Goal: Transaction & Acquisition: Purchase product/service

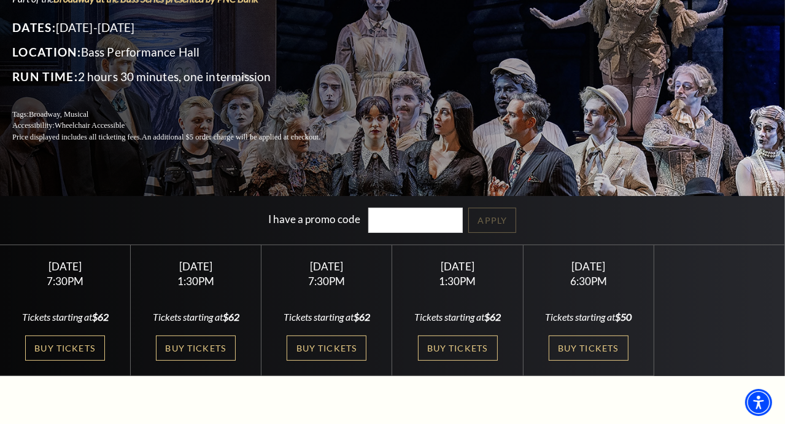
scroll to position [147, 0]
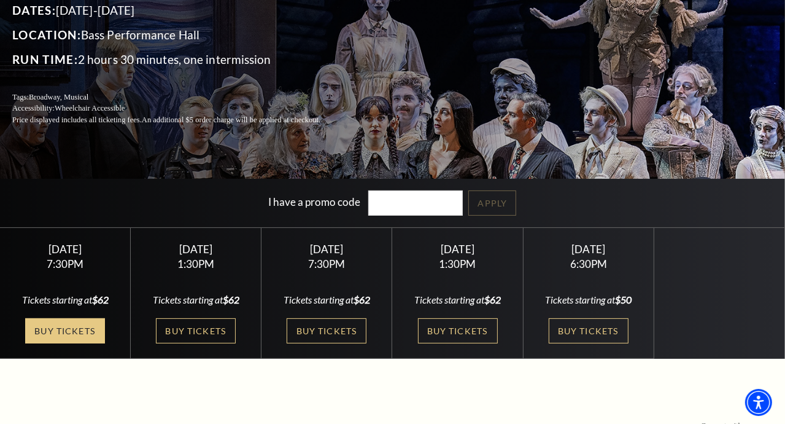
click at [49, 335] on link "Buy Tickets" at bounding box center [65, 330] width 80 height 25
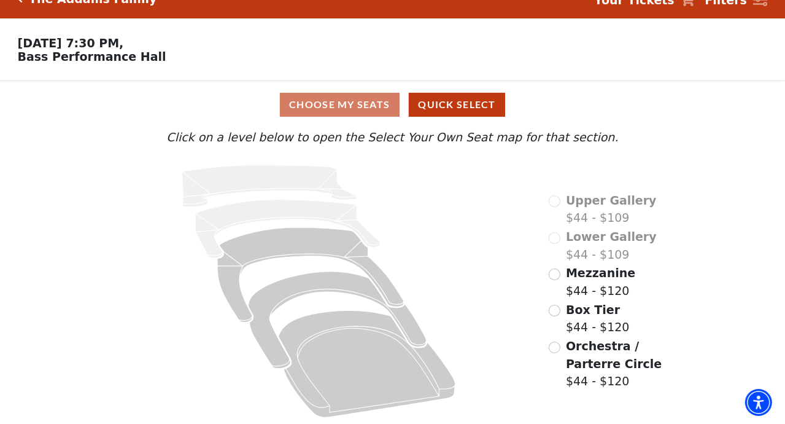
scroll to position [26, 0]
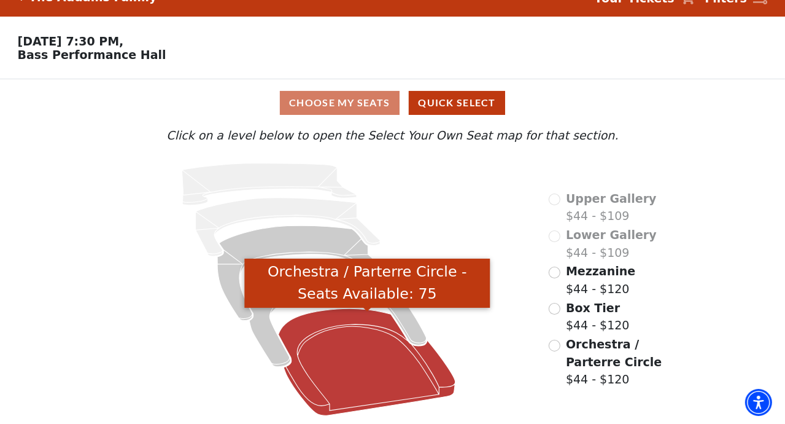
click at [351, 362] on icon "Orchestra / Parterre Circle - Seats Available: 75" at bounding box center [367, 362] width 177 height 107
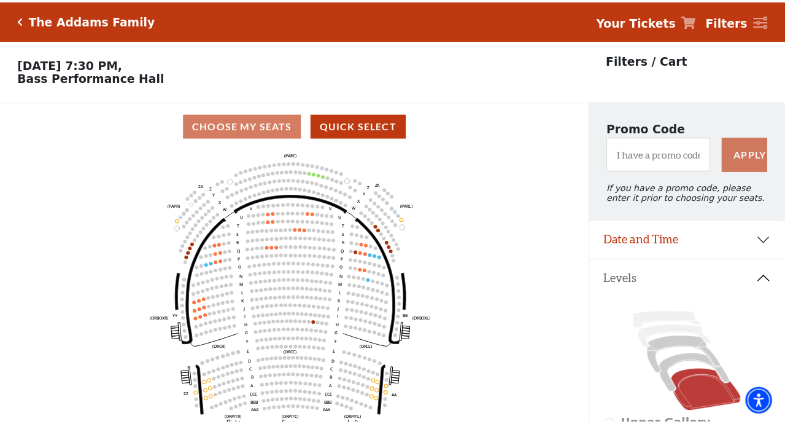
scroll to position [56, 0]
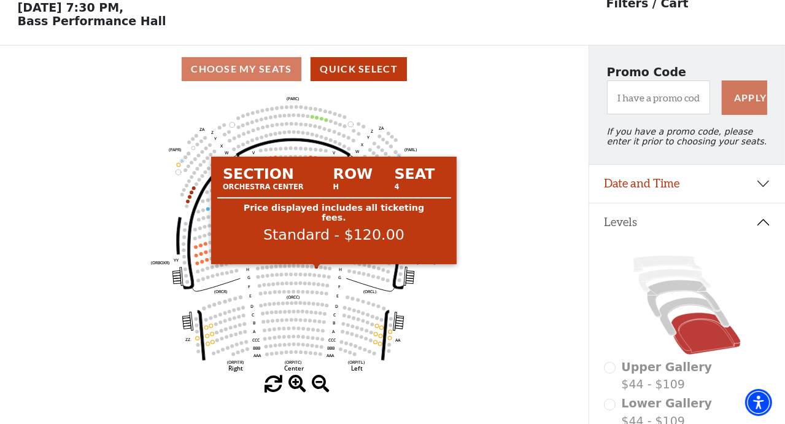
click at [317, 268] on circle at bounding box center [317, 267] width 4 height 4
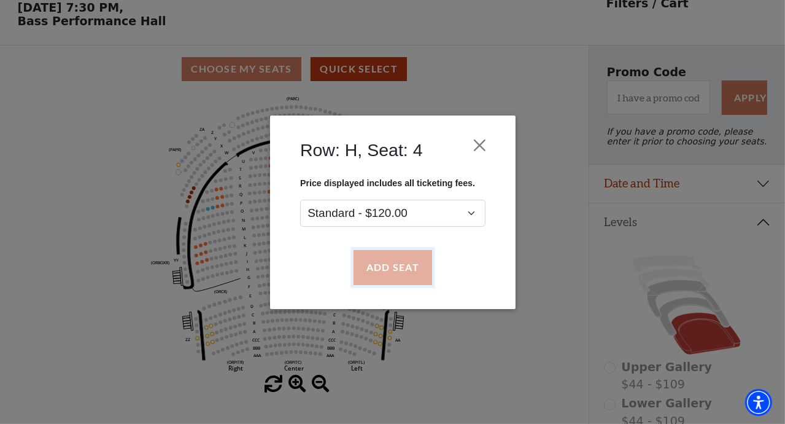
click at [386, 266] on button "Add Seat" at bounding box center [392, 267] width 79 height 34
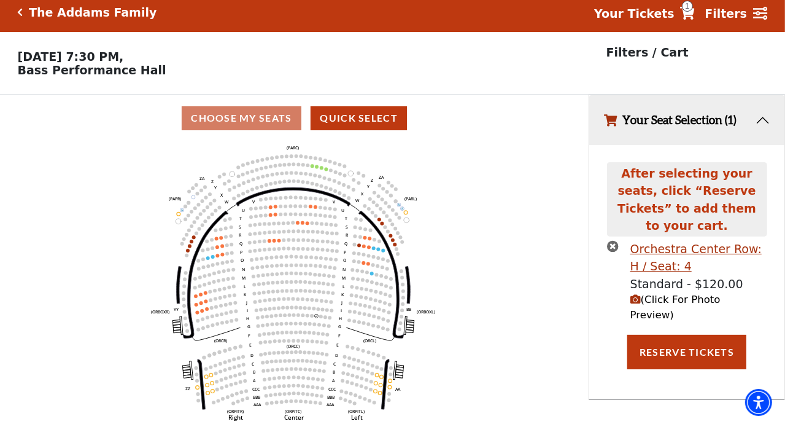
scroll to position [0, 0]
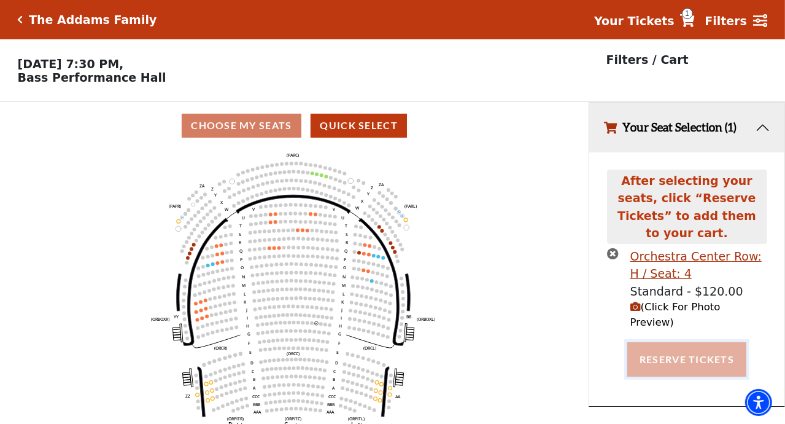
click at [676, 342] on button "Reserve Tickets" at bounding box center [686, 359] width 119 height 34
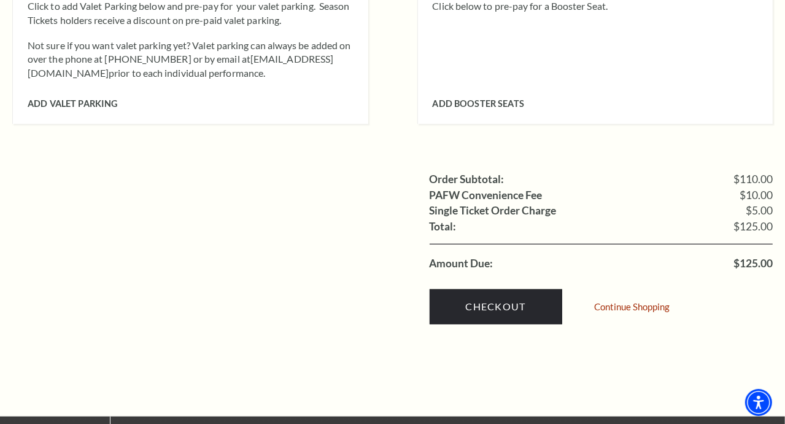
scroll to position [1075, 0]
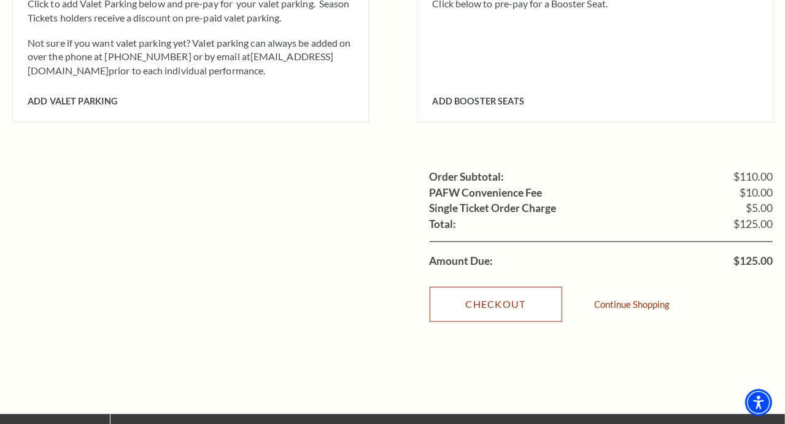
click at [462, 287] on link "Checkout" at bounding box center [496, 304] width 133 height 34
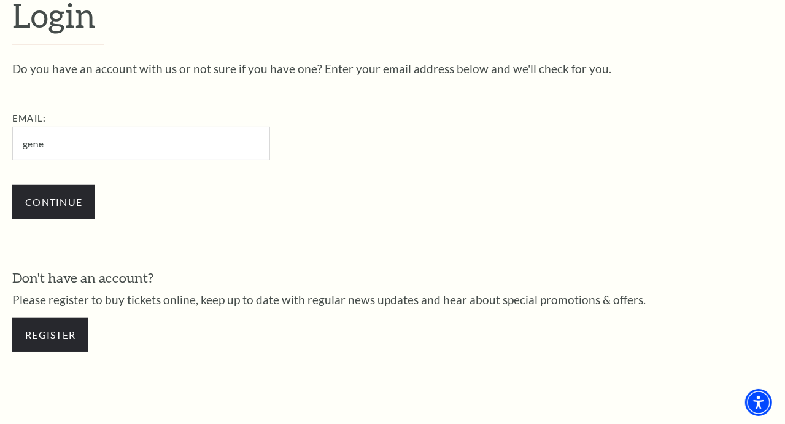
type input "gene_klassen@yahoo.com"
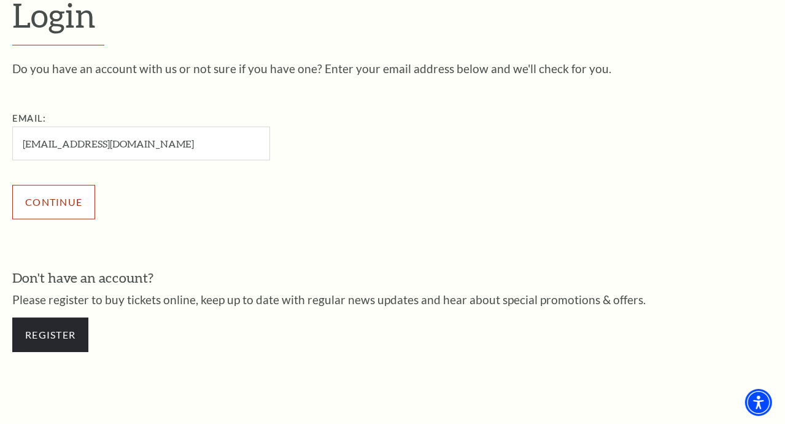
click at [28, 211] on input "Continue" at bounding box center [53, 202] width 83 height 34
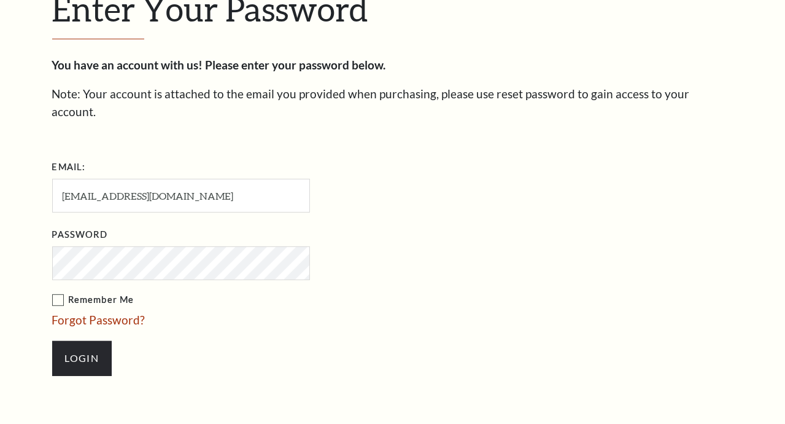
scroll to position [345, 0]
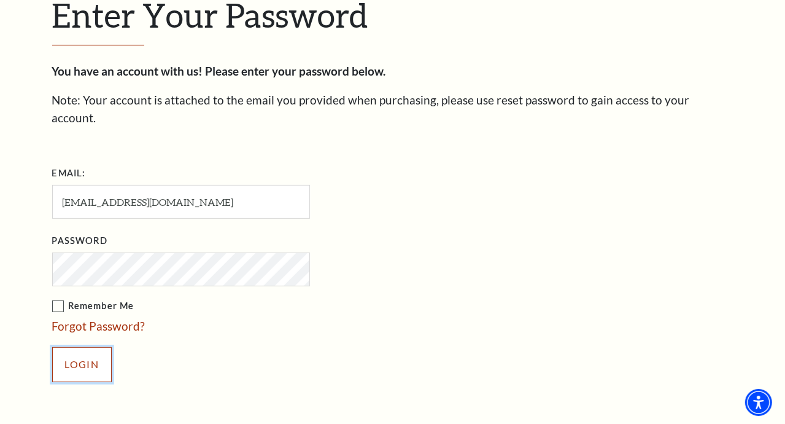
click at [86, 347] on input "Login" at bounding box center [82, 364] width 60 height 34
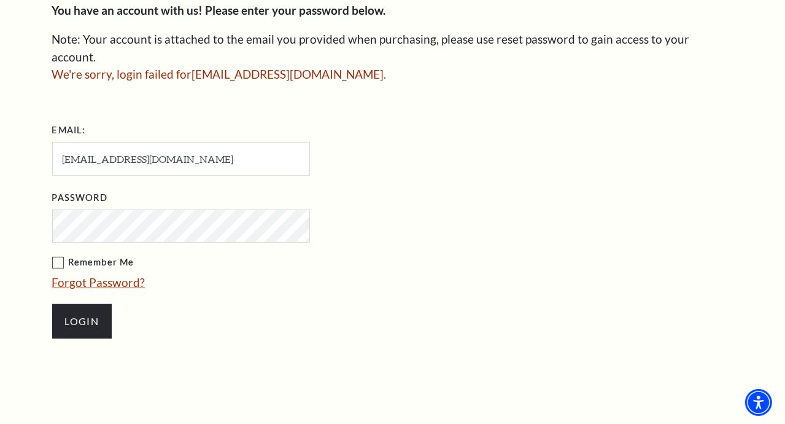
click at [107, 275] on link "Forgot Password?" at bounding box center [98, 282] width 93 height 14
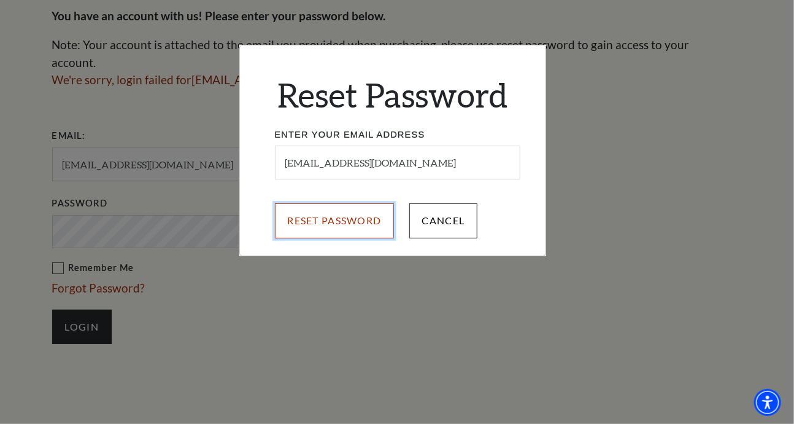
click at [322, 219] on input "Reset Password" at bounding box center [335, 220] width 120 height 34
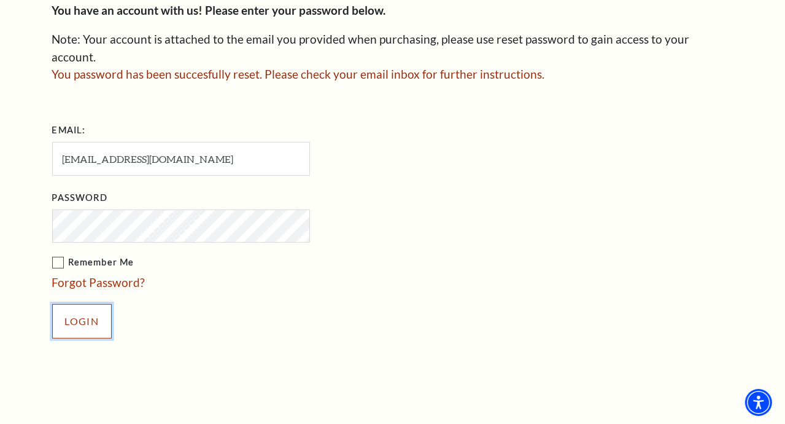
click at [88, 304] on input "Login" at bounding box center [82, 321] width 60 height 34
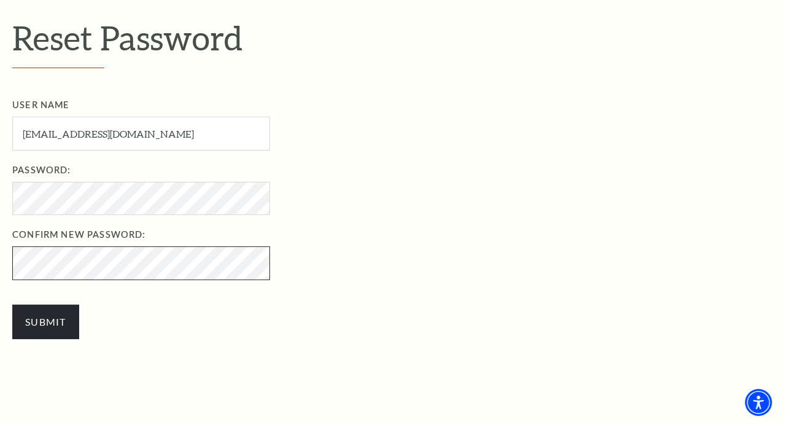
scroll to position [361, 0]
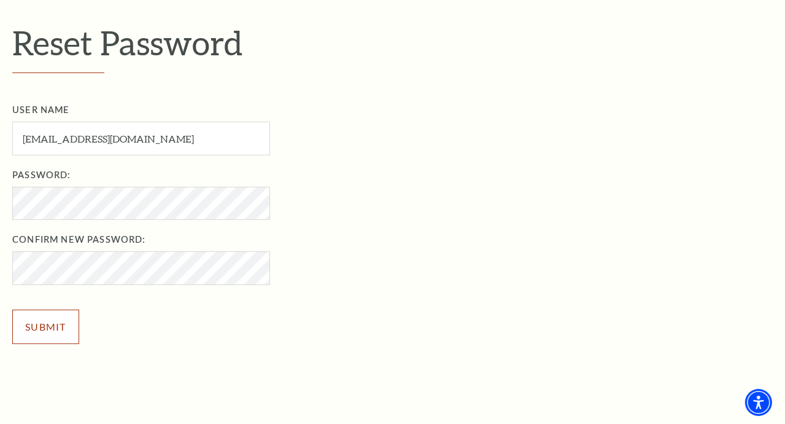
click at [34, 325] on input "Submit" at bounding box center [45, 326] width 67 height 34
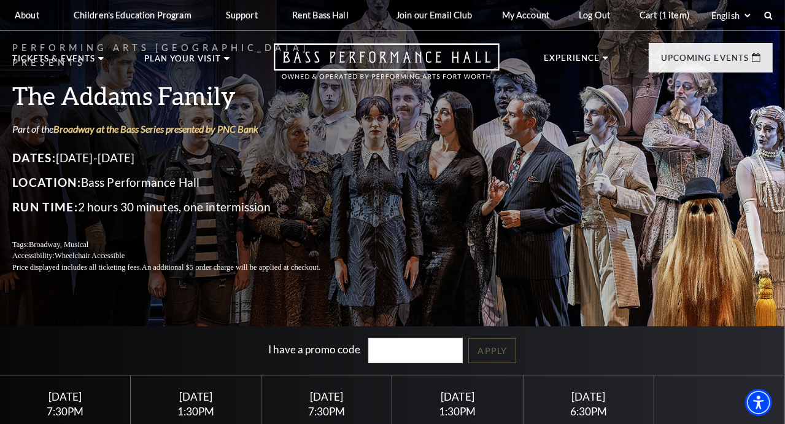
click at [29, 403] on div "Friday October 24" at bounding box center [65, 396] width 101 height 13
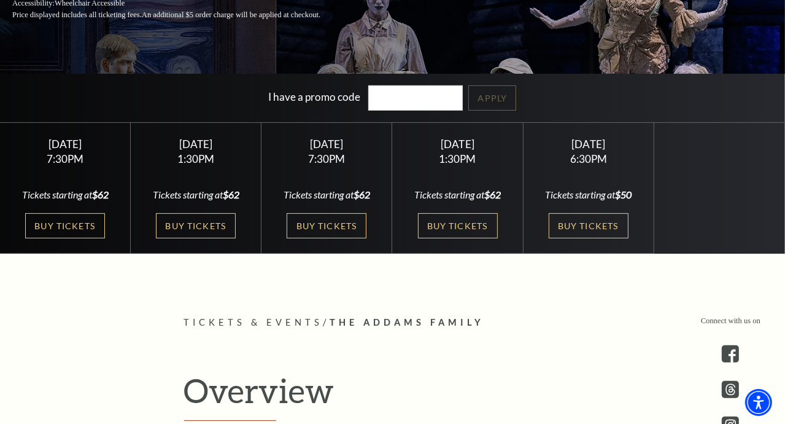
scroll to position [311, 0]
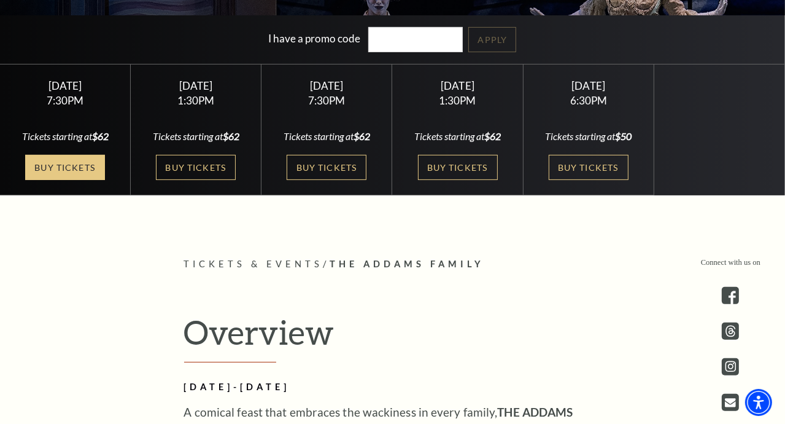
click at [52, 171] on link "Buy Tickets" at bounding box center [65, 167] width 80 height 25
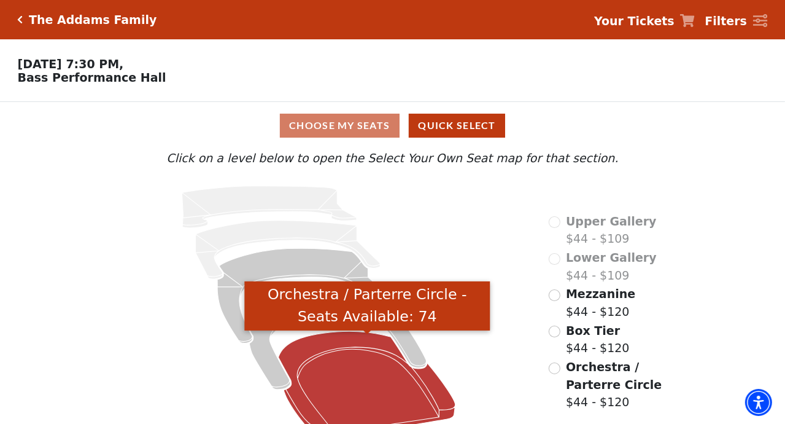
click at [361, 398] on icon "Orchestra / Parterre Circle - Seats Available: 74" at bounding box center [367, 384] width 177 height 107
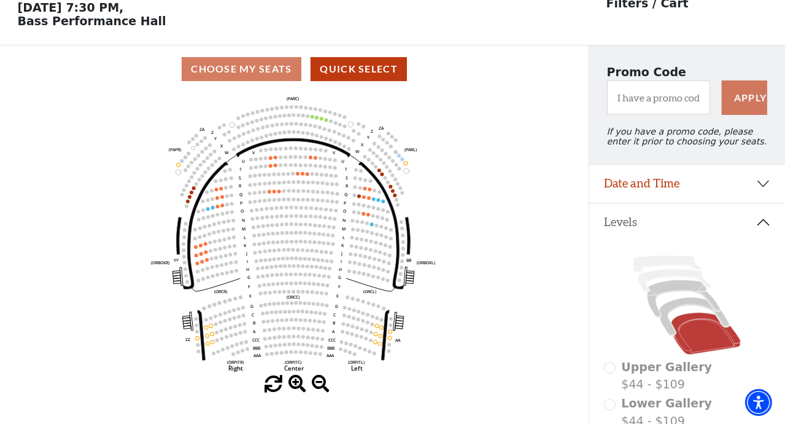
scroll to position [56, 0]
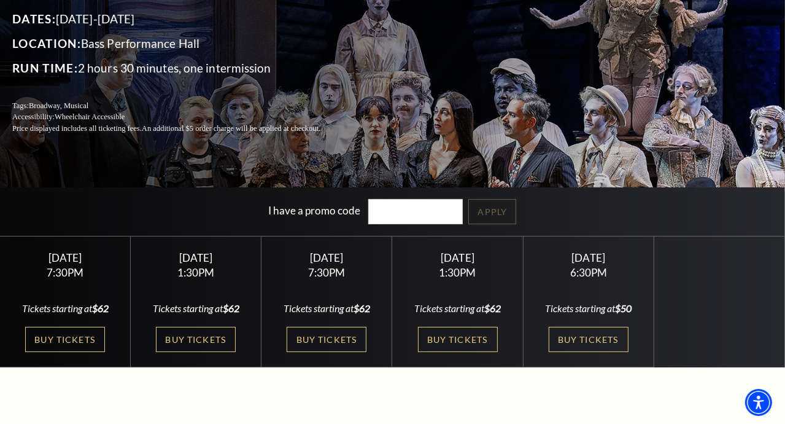
scroll to position [155, 0]
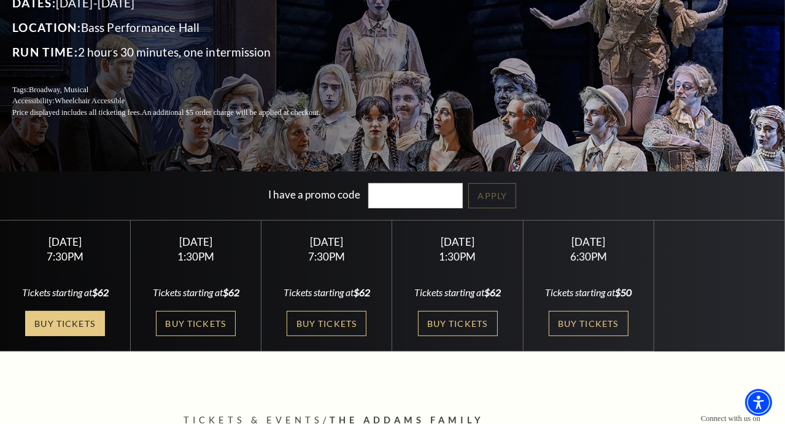
click at [45, 322] on link "Buy Tickets" at bounding box center [65, 323] width 80 height 25
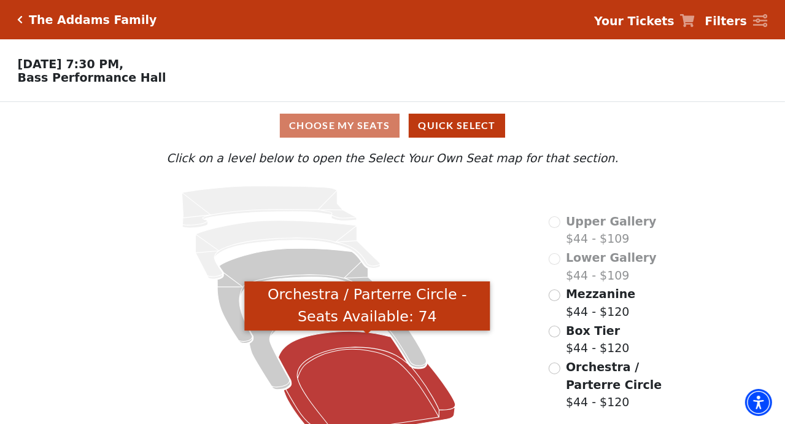
click at [341, 383] on icon "Orchestra / Parterre Circle - Seats Available: 74" at bounding box center [367, 384] width 177 height 107
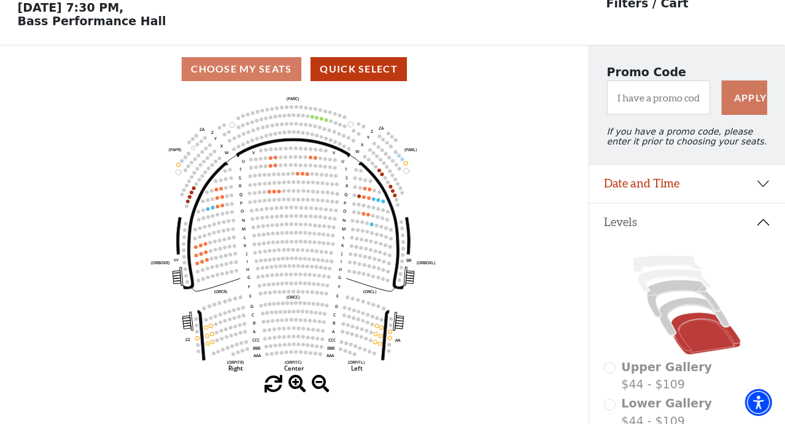
scroll to position [56, 0]
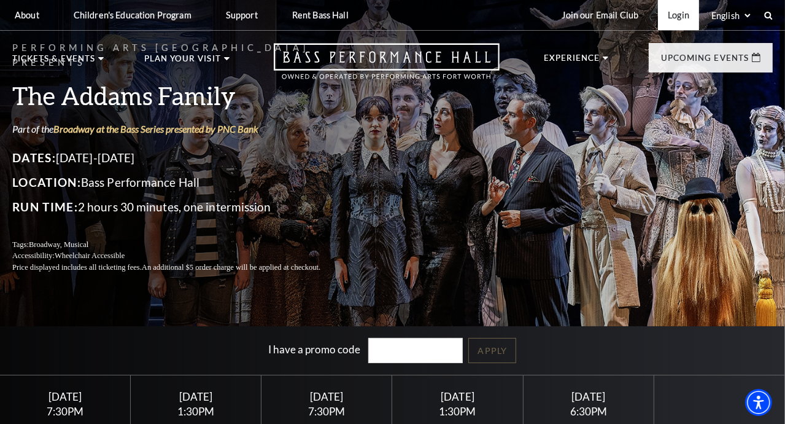
click at [672, 20] on link "Login" at bounding box center [678, 15] width 41 height 30
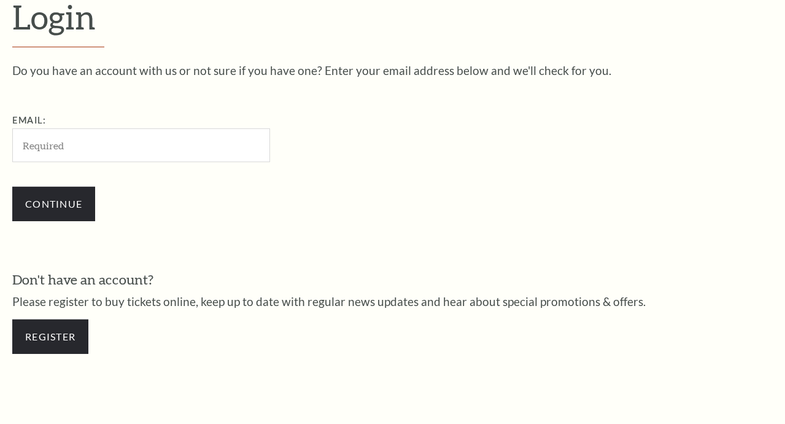
scroll to position [333, 0]
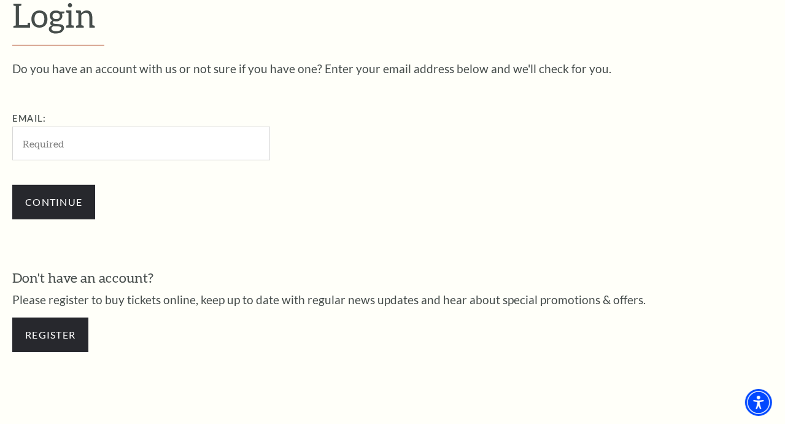
click at [142, 145] on input "Email:" at bounding box center [141, 143] width 258 height 34
type input "[EMAIL_ADDRESS][DOMAIN_NAME]"
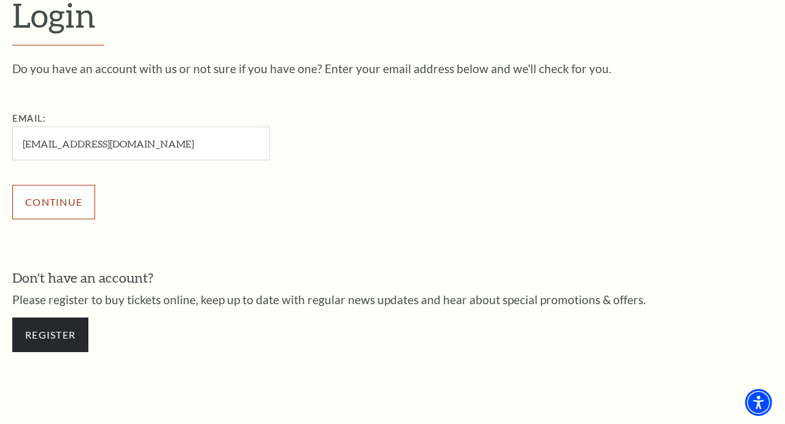
click at [55, 207] on input "Continue" at bounding box center [53, 202] width 83 height 34
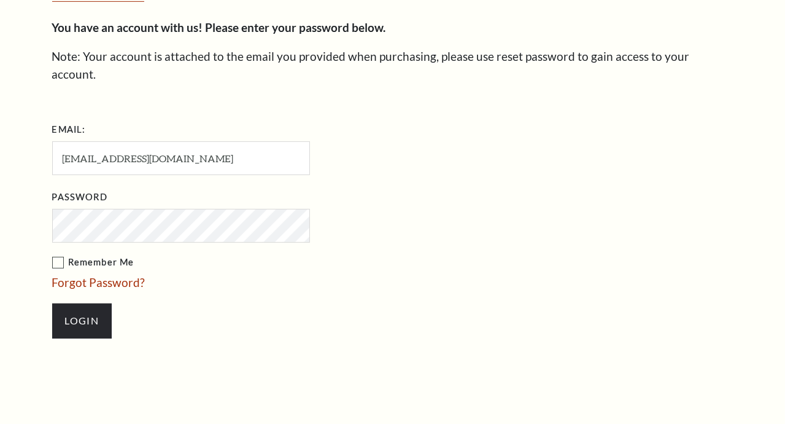
scroll to position [345, 0]
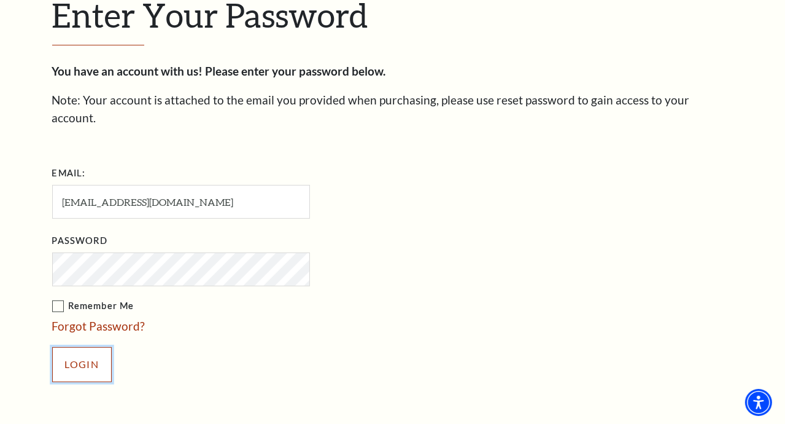
click at [83, 347] on input "Login" at bounding box center [82, 364] width 60 height 34
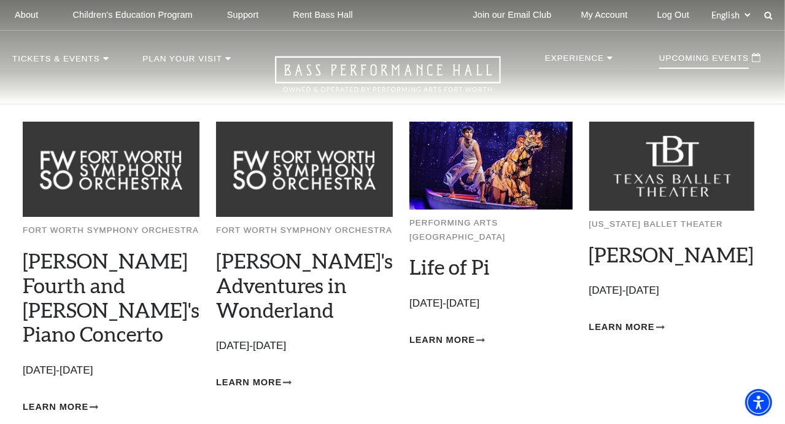
click at [687, 64] on p "Upcoming Events" at bounding box center [704, 61] width 90 height 15
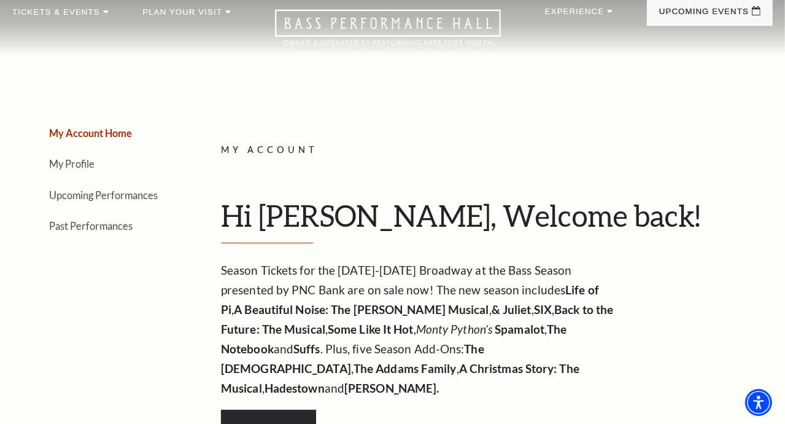
scroll to position [39, 0]
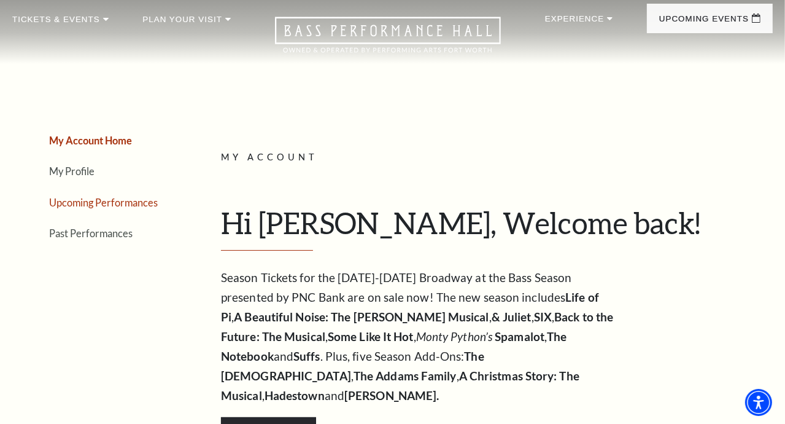
click at [69, 204] on link "Upcoming Performances" at bounding box center [103, 202] width 109 height 12
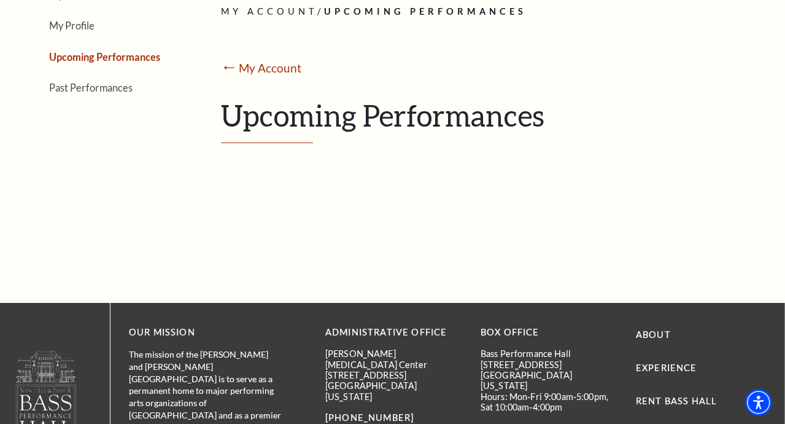
scroll to position [187, 0]
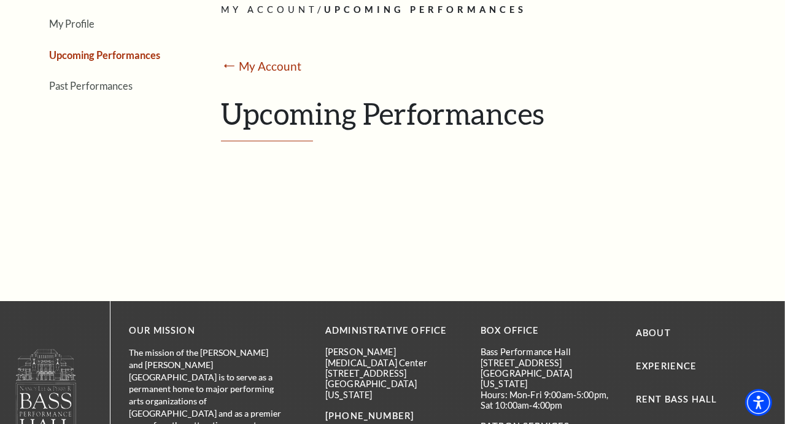
click at [412, 126] on h1 "Upcoming Performances" at bounding box center [492, 118] width 543 height 45
click at [122, 58] on link "Upcoming Performances" at bounding box center [104, 55] width 111 height 12
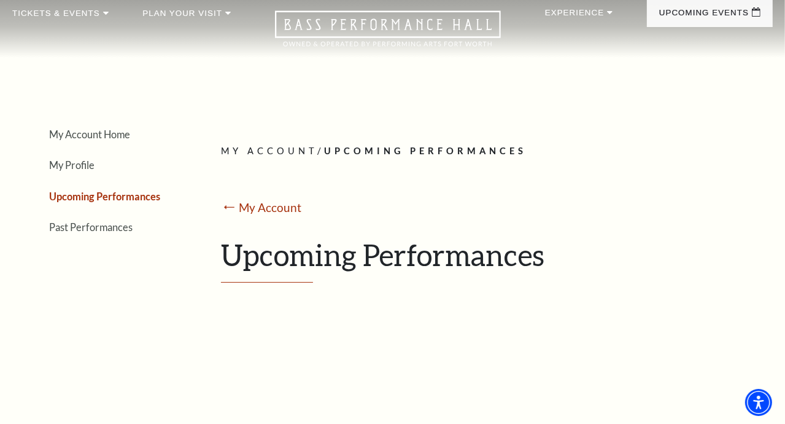
scroll to position [0, 0]
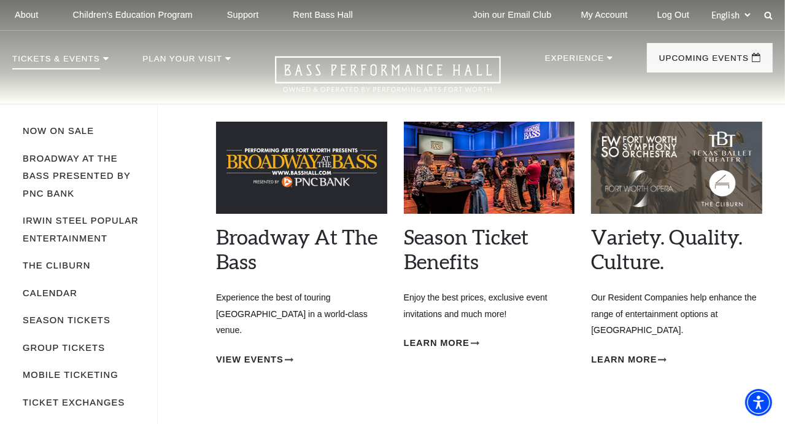
click at [103, 58] on icon at bounding box center [106, 58] width 6 height 3
click at [40, 60] on p "Tickets & Events" at bounding box center [56, 62] width 88 height 15
click at [44, 136] on link "Now On Sale" at bounding box center [58, 131] width 71 height 10
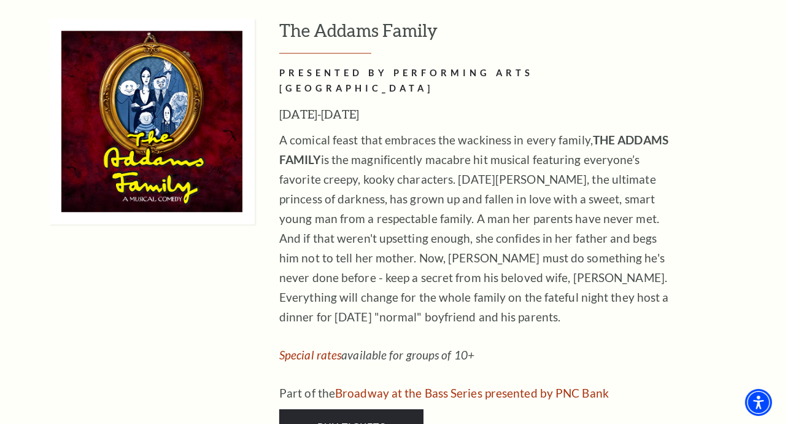
scroll to position [2826, 0]
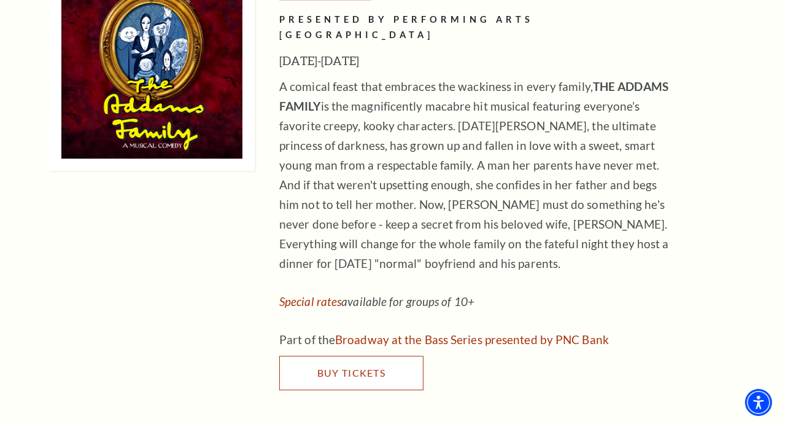
click at [357, 366] on span "Buy Tickets" at bounding box center [351, 372] width 68 height 12
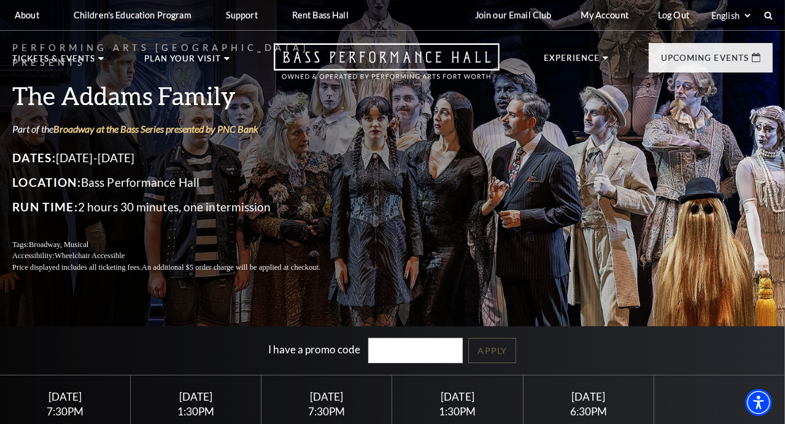
click at [62, 403] on div "Friday October 24" at bounding box center [65, 396] width 101 height 13
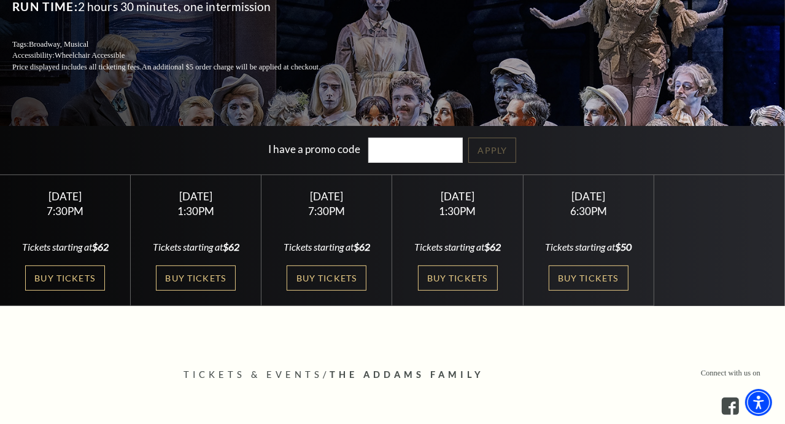
scroll to position [235, 0]
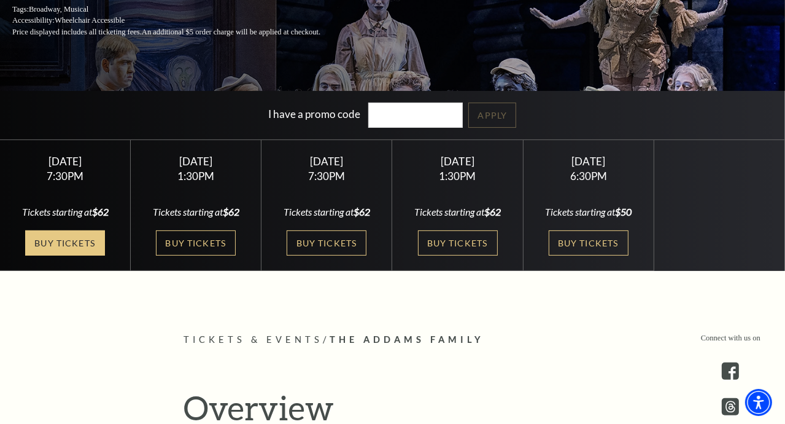
click at [47, 246] on link "Buy Tickets" at bounding box center [65, 242] width 80 height 25
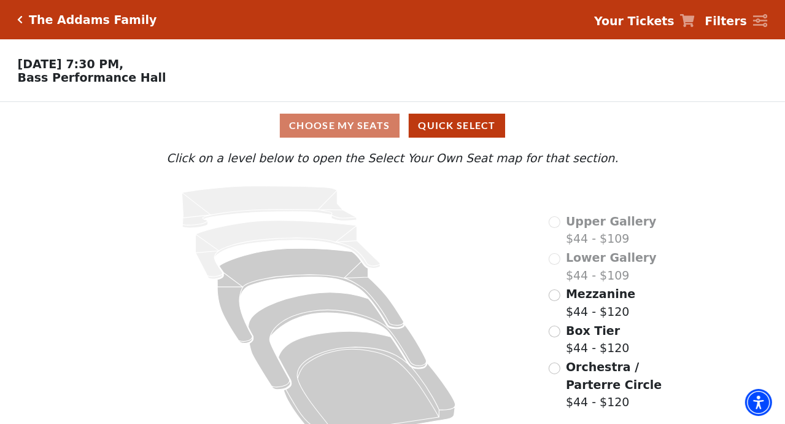
scroll to position [26, 0]
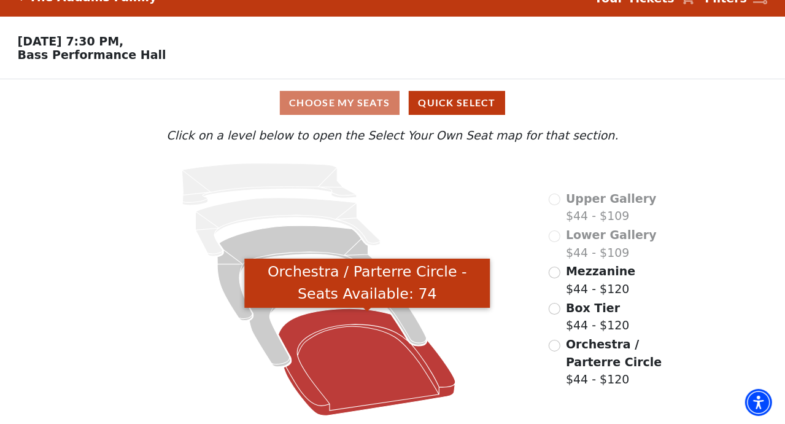
click at [360, 362] on icon "Orchestra / Parterre Circle - Seats Available: 74" at bounding box center [367, 362] width 177 height 107
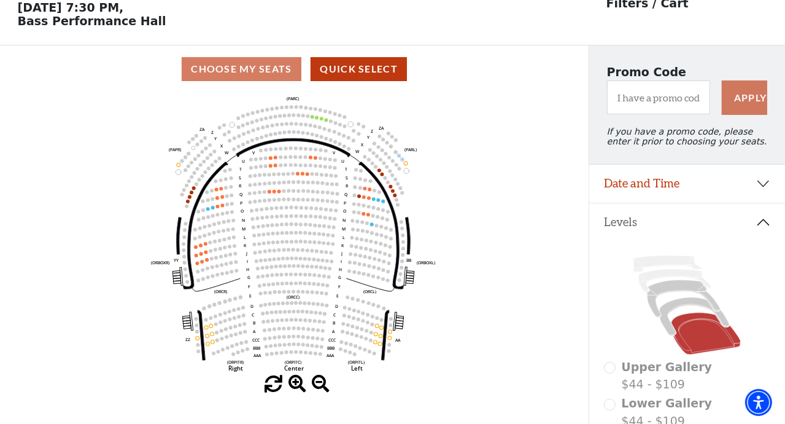
scroll to position [56, 0]
